Goal: Transaction & Acquisition: Purchase product/service

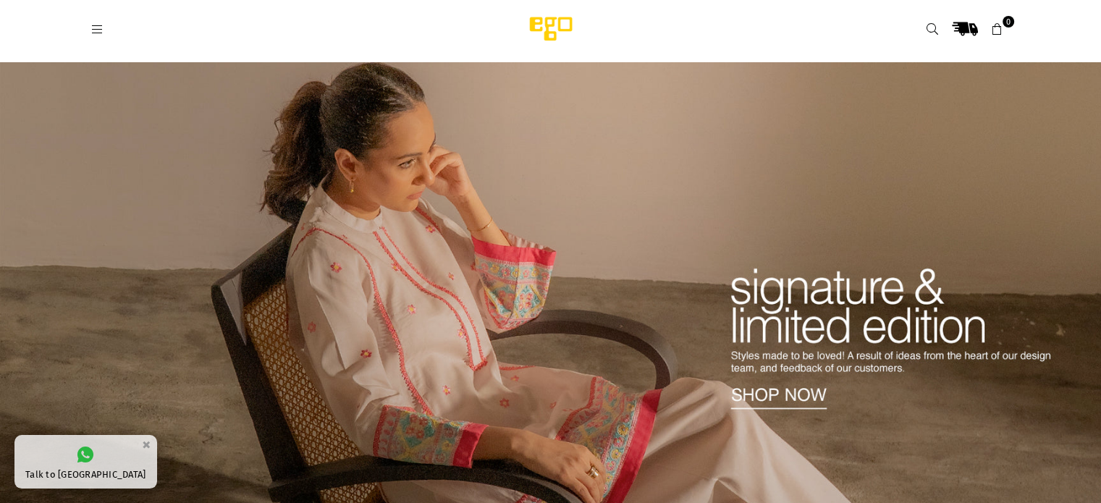
click at [98, 33] on icon at bounding box center [97, 29] width 13 height 13
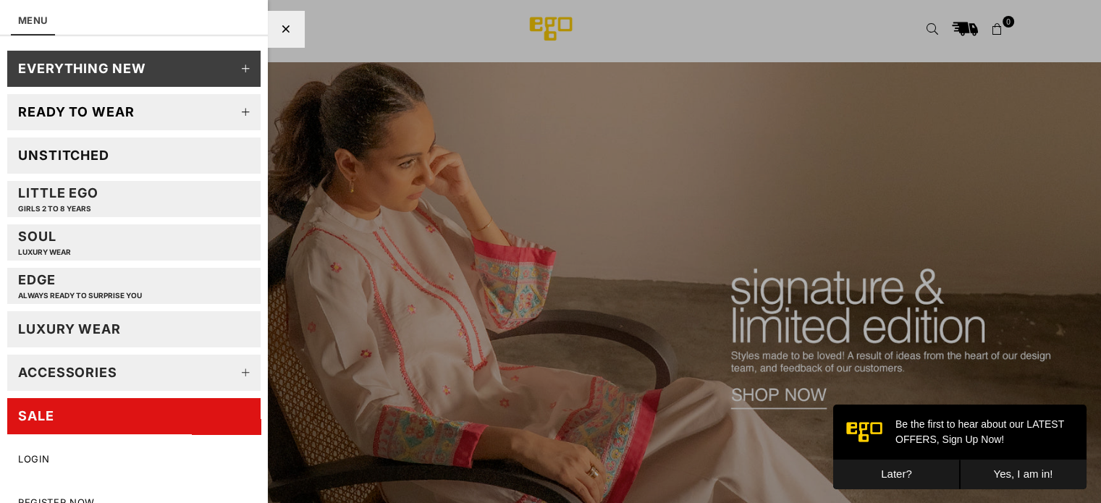
click at [83, 151] on div "Unstitched" at bounding box center [63, 155] width 91 height 17
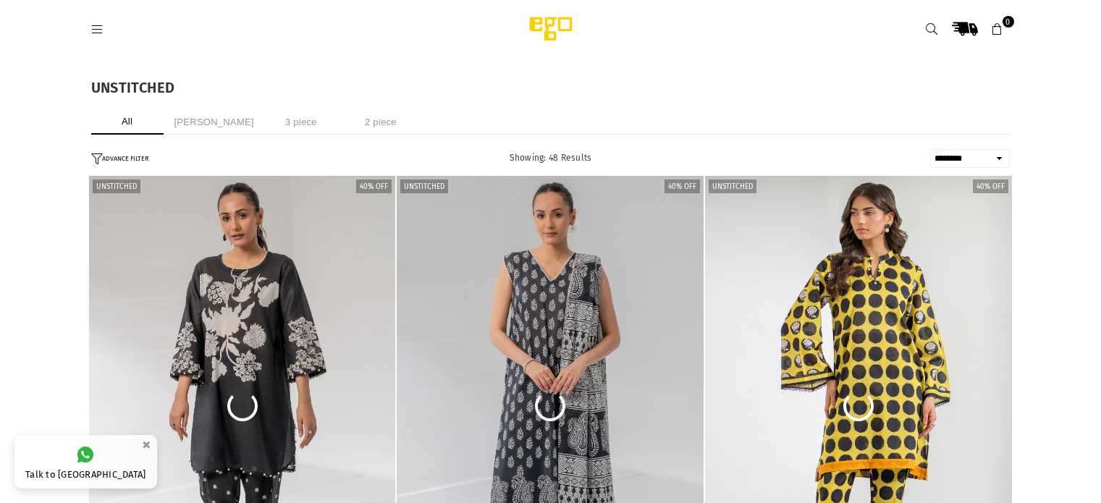
select select "******"
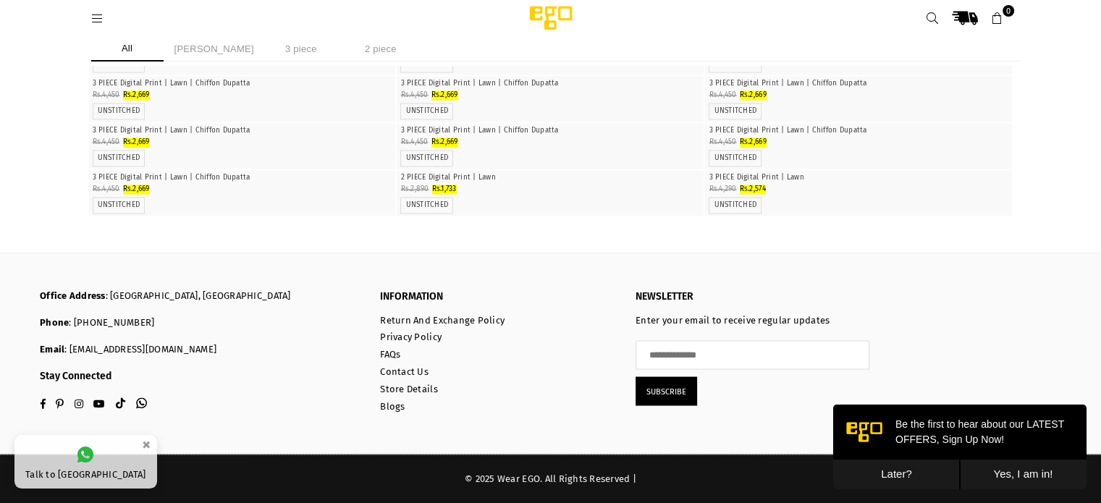
scroll to position [5938, 0]
click at [901, 476] on button "Later?" at bounding box center [896, 475] width 127 height 30
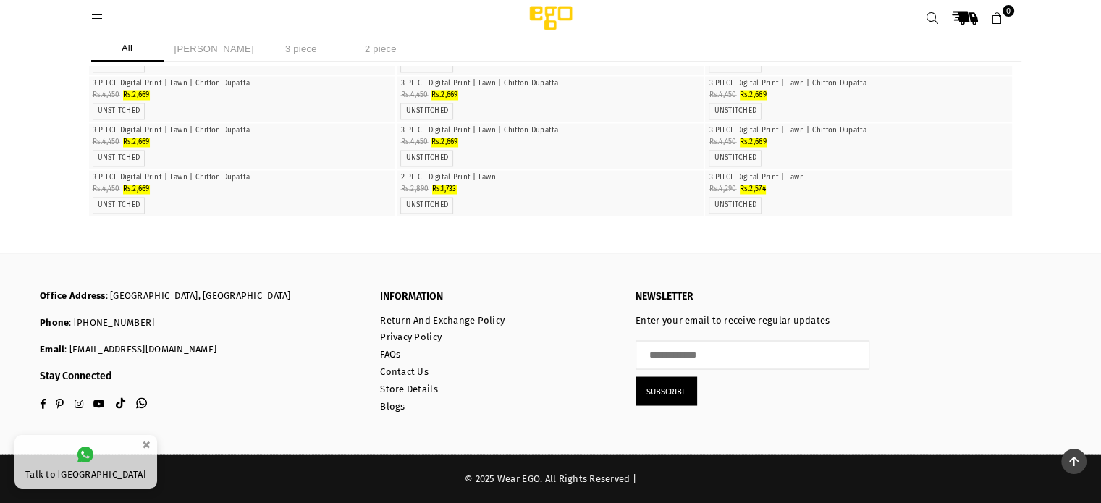
scroll to position [7997, 0]
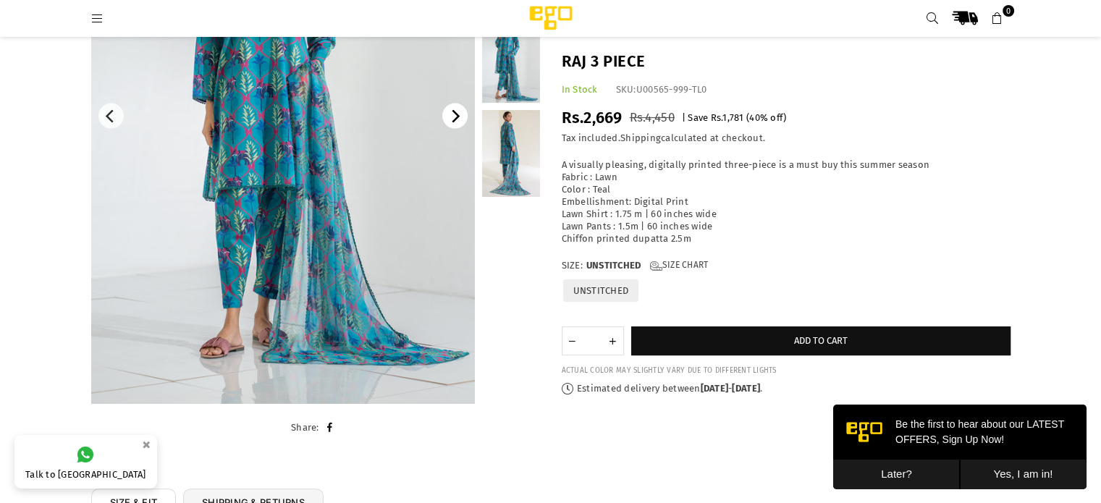
click at [457, 115] on icon "Next" at bounding box center [456, 116] width 8 height 13
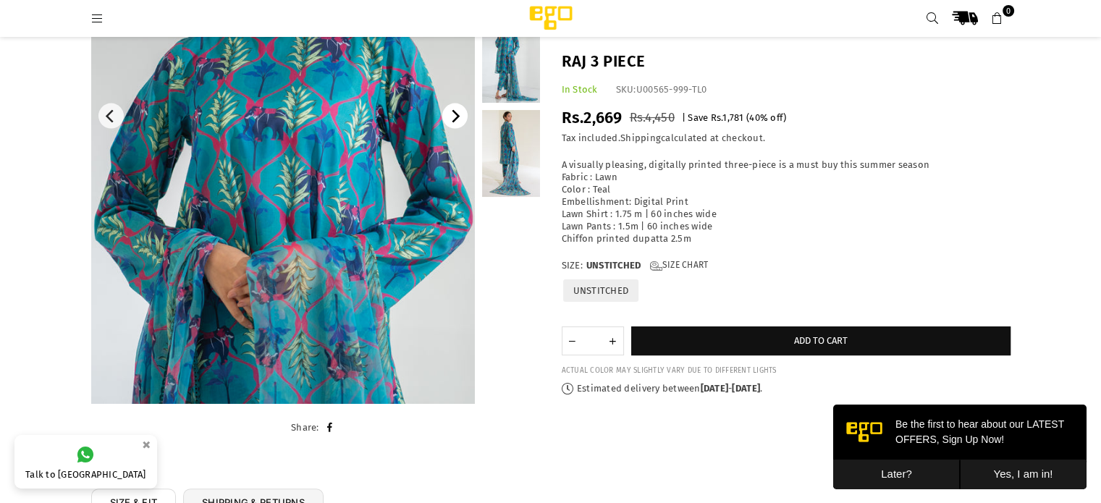
click at [457, 115] on icon "Next" at bounding box center [456, 116] width 8 height 13
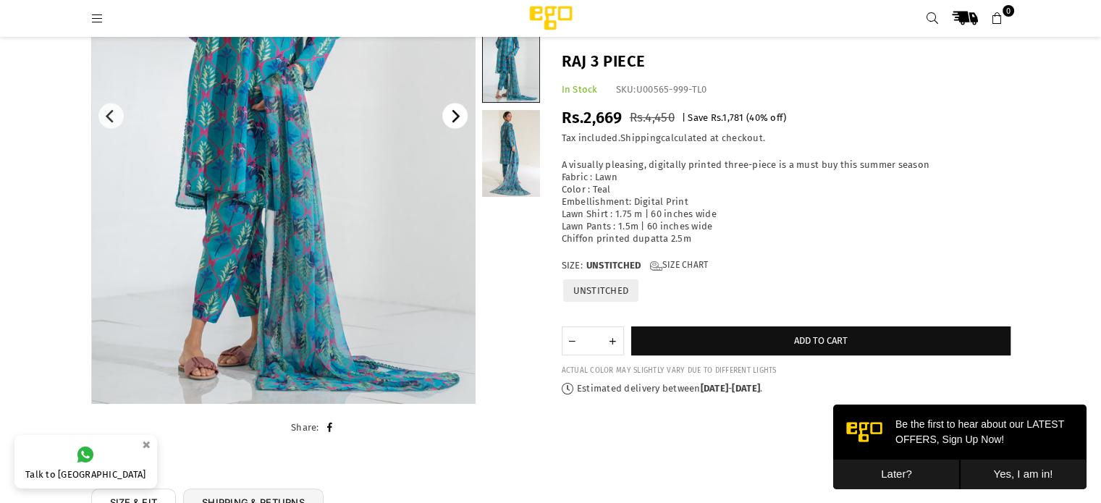
click at [457, 115] on icon "Next" at bounding box center [456, 116] width 8 height 13
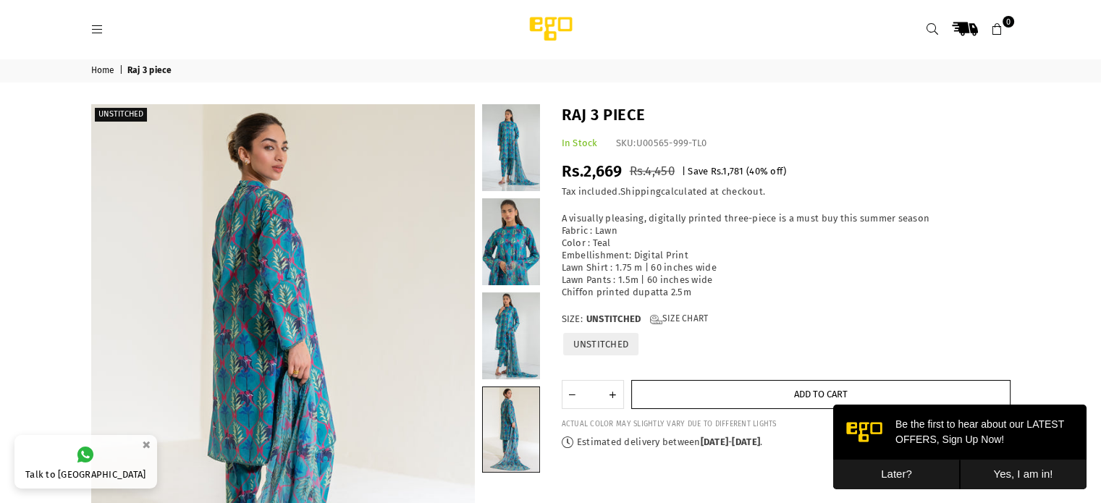
click at [745, 402] on button "Add to cart" at bounding box center [820, 394] width 379 height 29
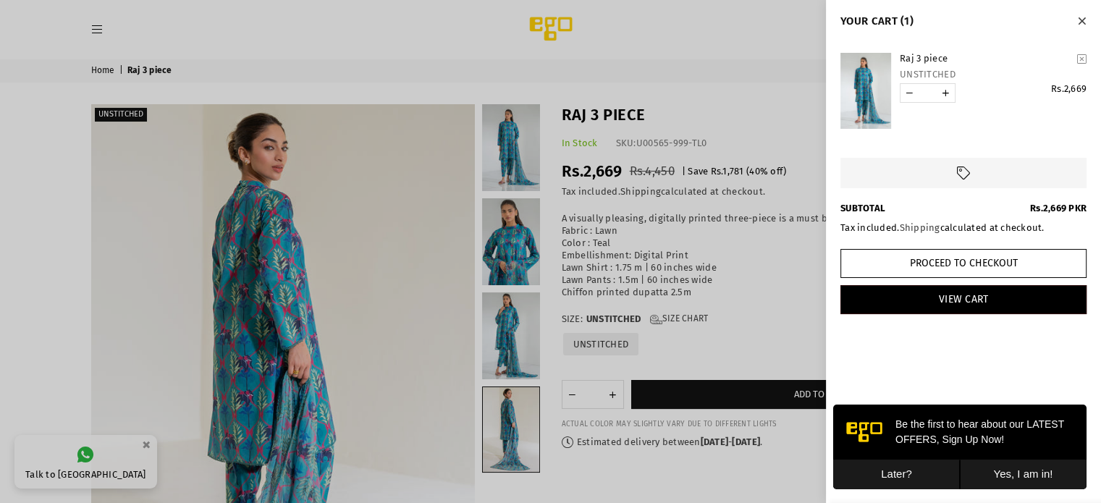
click at [94, 25] on div at bounding box center [550, 251] width 1101 height 503
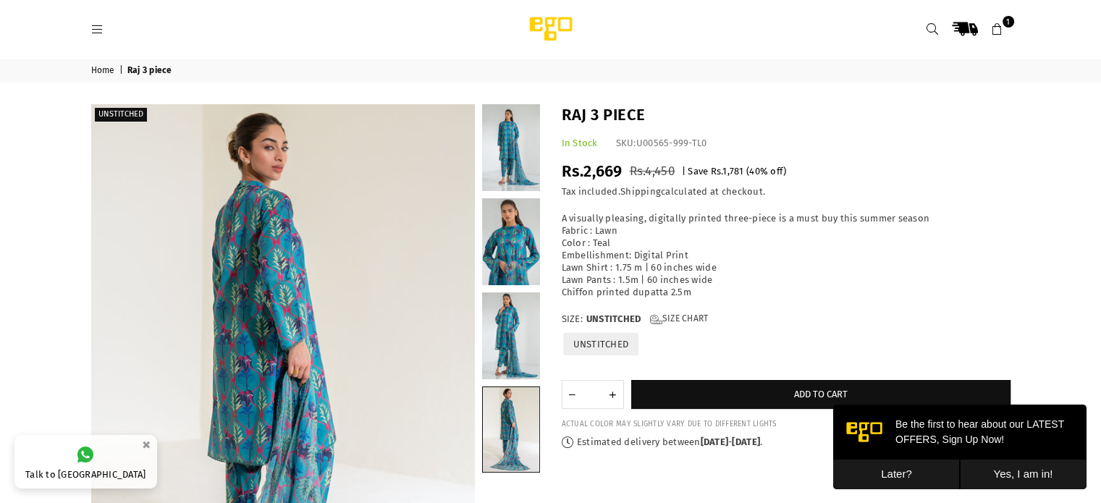
click at [97, 30] on icon at bounding box center [97, 29] width 13 height 13
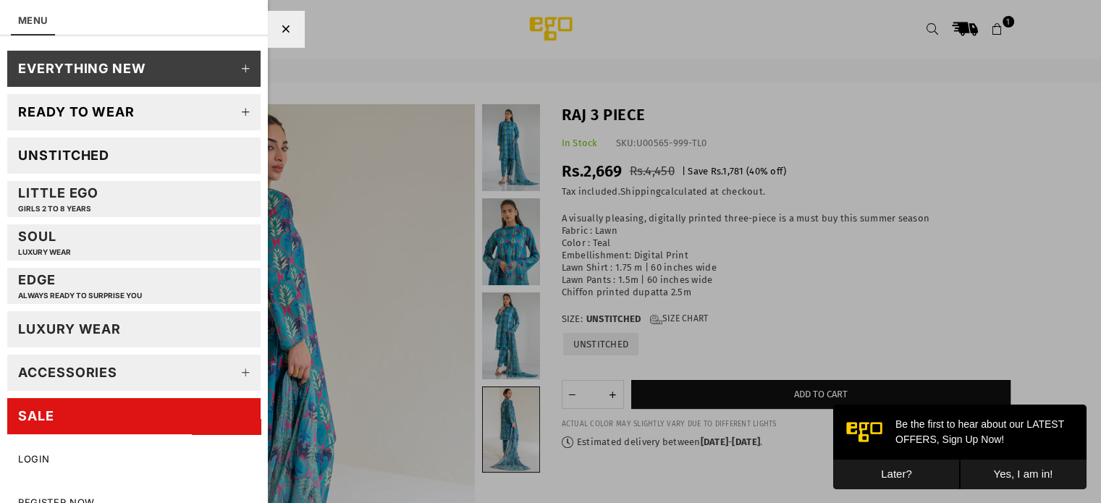
click at [114, 106] on div "Ready to wear" at bounding box center [76, 111] width 117 height 17
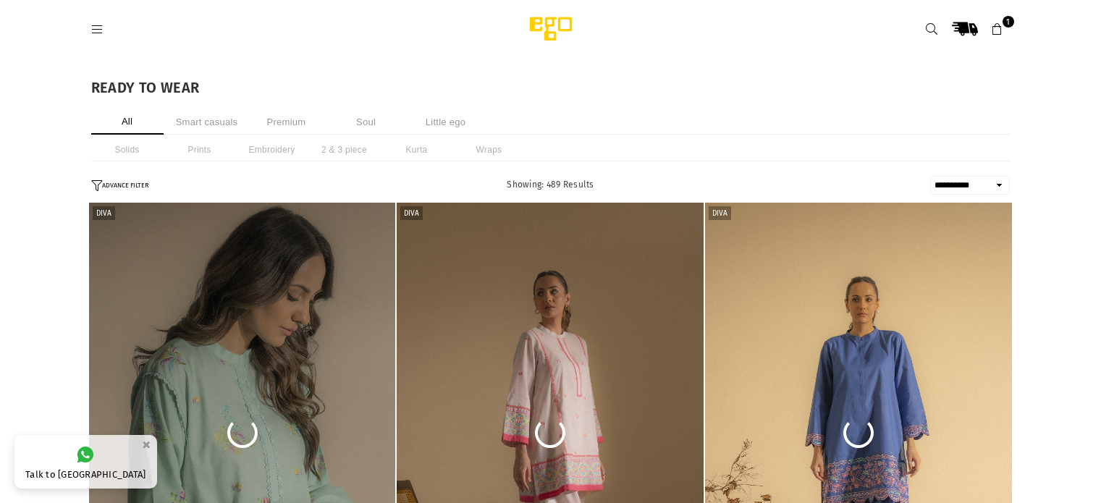
select select "**********"
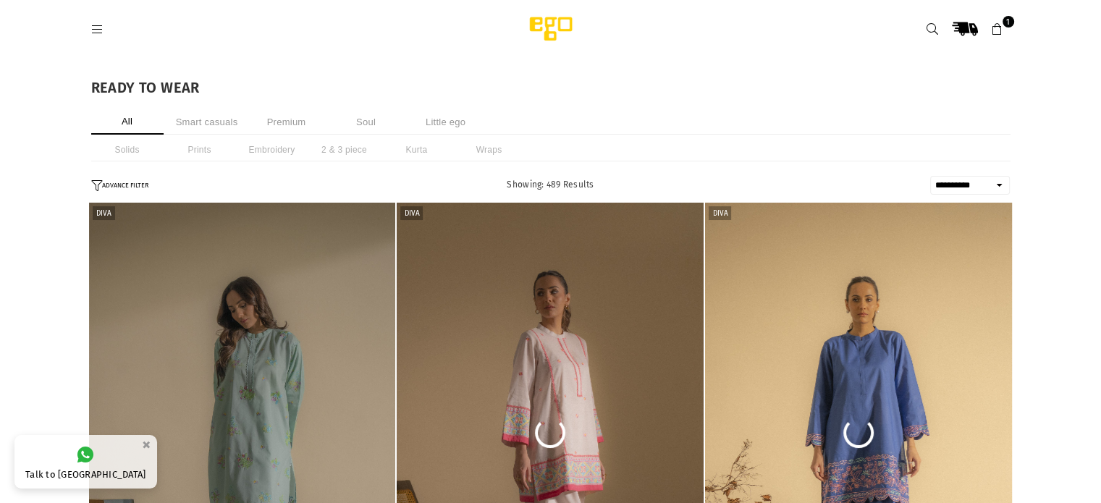
click at [96, 26] on icon at bounding box center [97, 29] width 13 height 13
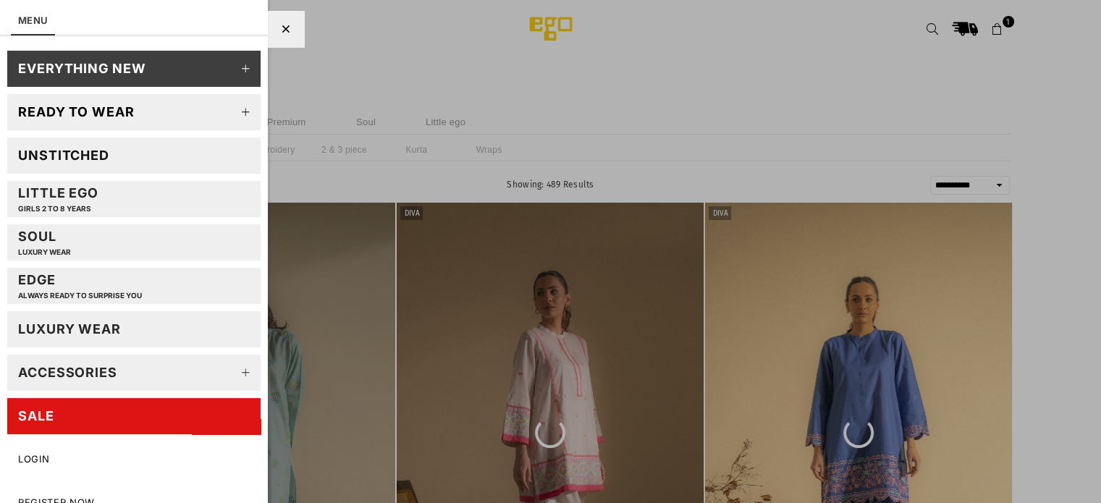
click at [147, 408] on link "SALE" at bounding box center [133, 416] width 253 height 36
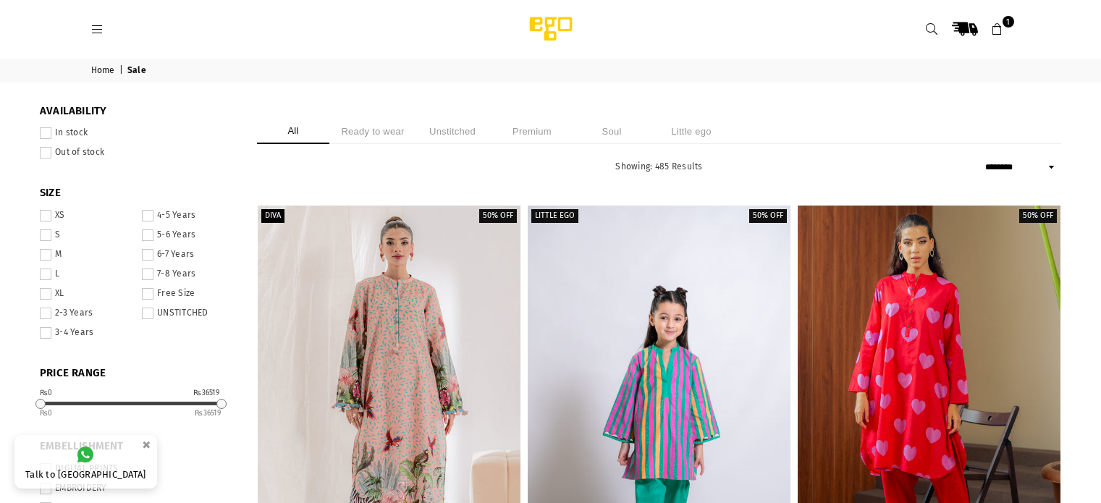
select select "******"
click at [398, 134] on li "Ready to wear" at bounding box center [373, 131] width 72 height 25
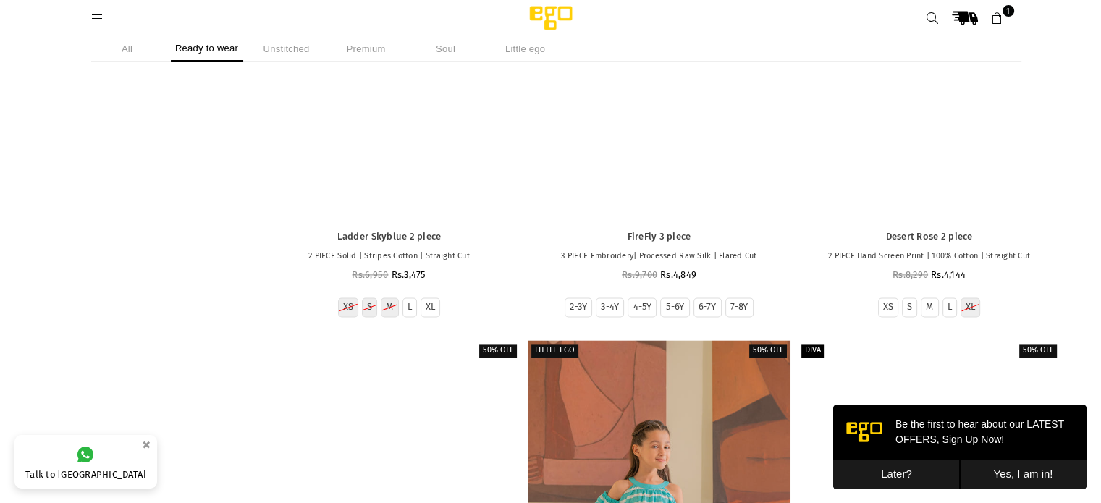
scroll to position [7535, 0]
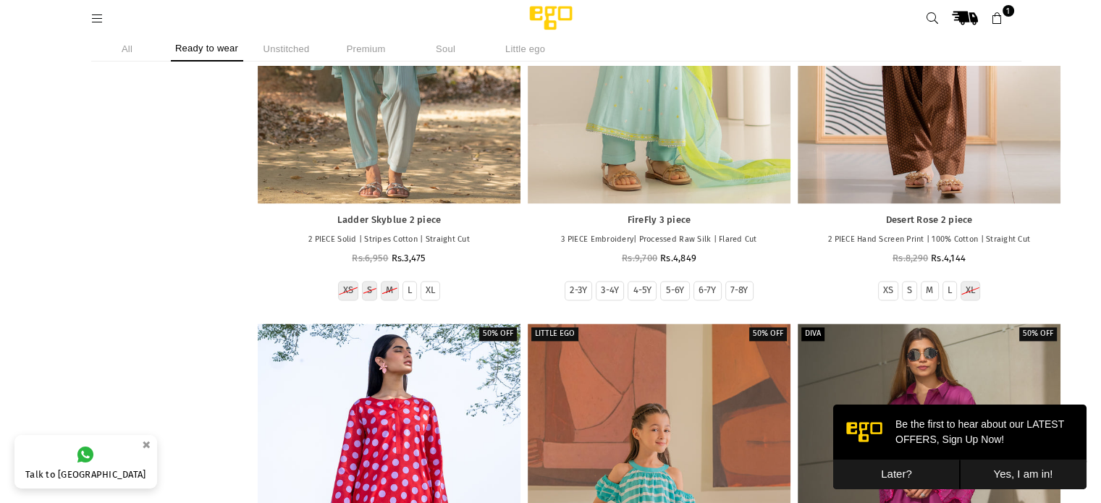
click at [898, 467] on button "Later?" at bounding box center [896, 475] width 127 height 30
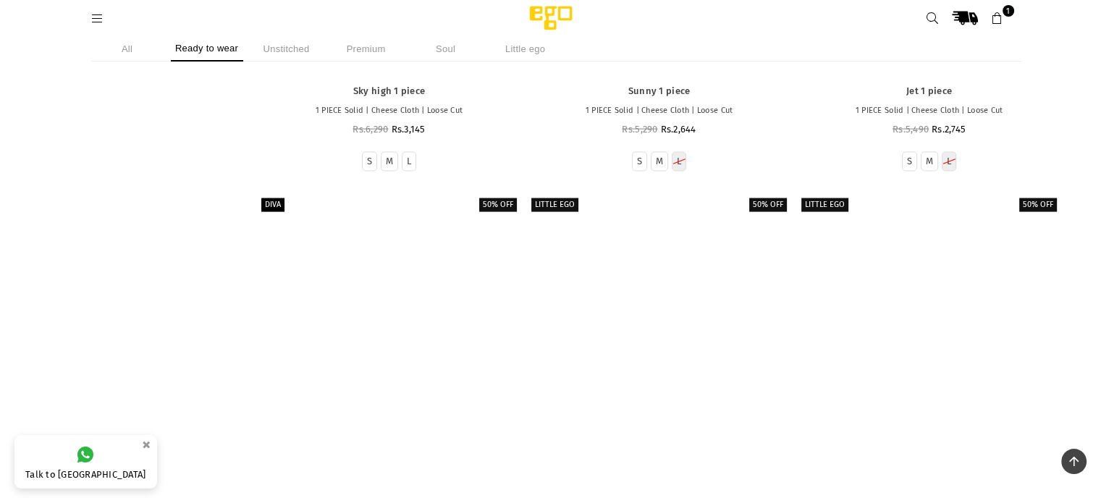
scroll to position [58113, 0]
